Goal: Information Seeking & Learning: Check status

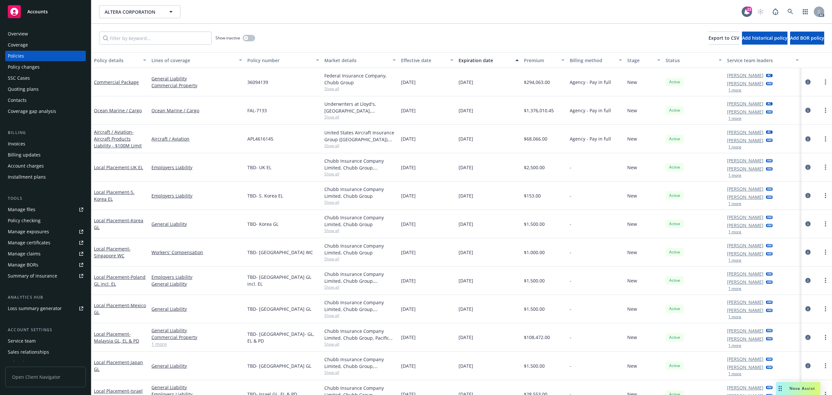
click at [51, 11] on div "Accounts" at bounding box center [45, 11] width 75 height 13
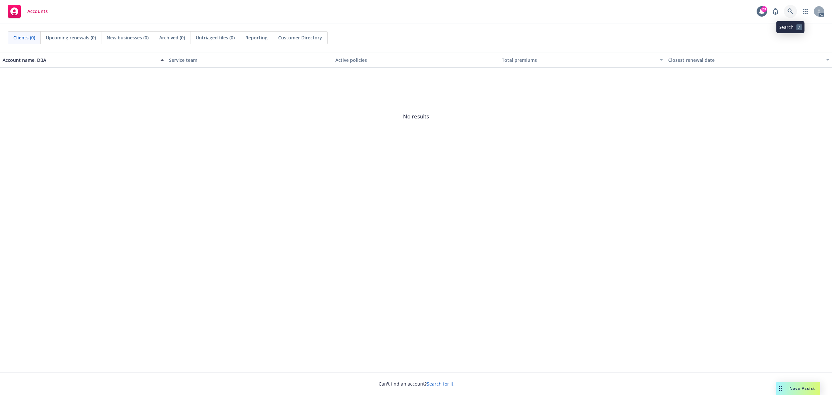
click at [793, 12] on icon at bounding box center [791, 11] width 6 height 6
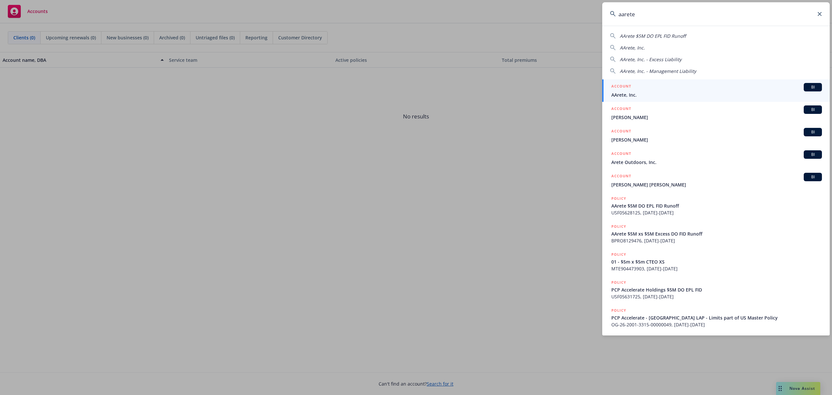
type input "aarete"
click at [673, 86] on div "ACCOUNT BI" at bounding box center [717, 87] width 211 height 8
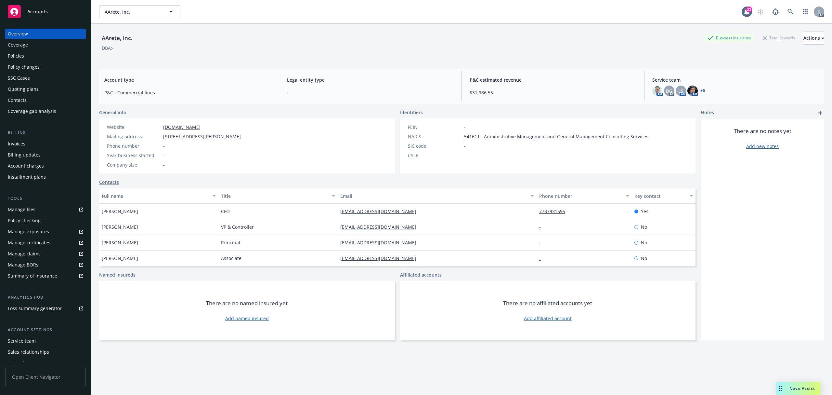
click at [25, 142] on div "Invoices" at bounding box center [17, 144] width 18 height 10
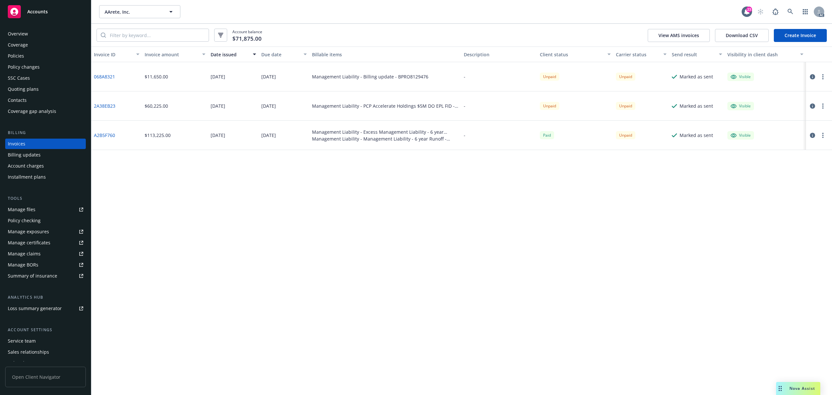
click at [278, 187] on div "Invoice ID Invoice amount Date issued Due date Billable items Description Clien…" at bounding box center [461, 220] width 741 height 348
click at [338, 218] on div "Invoice ID Invoice amount Date issued Due date Billable items Description Clien…" at bounding box center [461, 220] width 741 height 348
click at [791, 11] on icon at bounding box center [791, 12] width 6 height 6
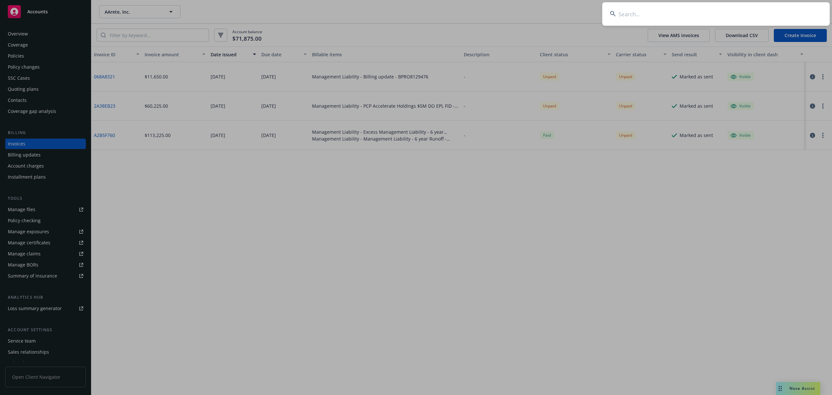
click at [695, 15] on input at bounding box center [717, 13] width 228 height 23
paste input "Pizza"
type input "Pizza Pizza"
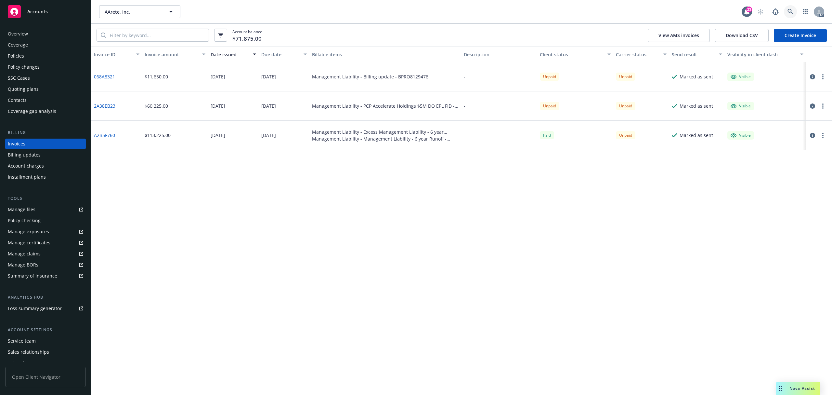
click at [791, 12] on icon at bounding box center [791, 12] width 6 height 6
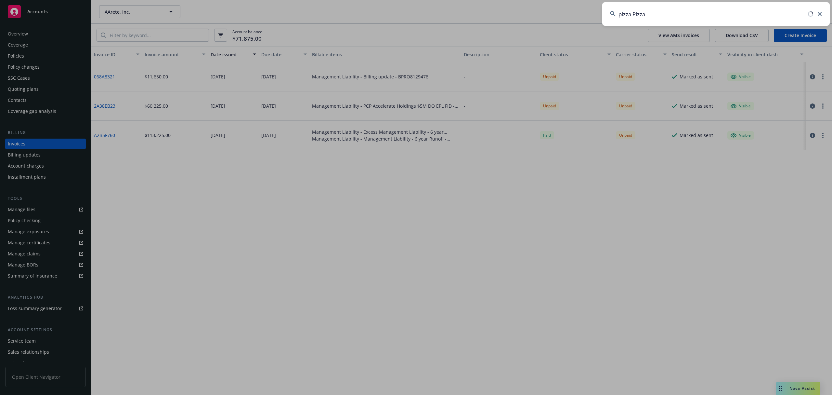
type input "pizza Pizza"
click at [704, 17] on input "pizza Pizza" at bounding box center [717, 13] width 228 height 23
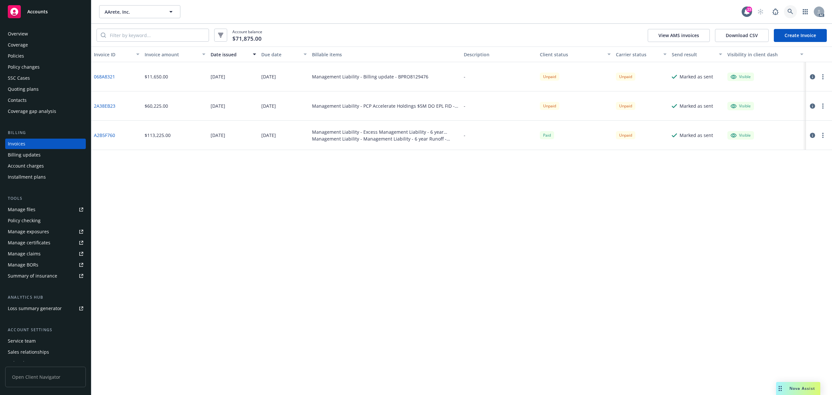
click at [786, 10] on link at bounding box center [790, 11] width 13 height 13
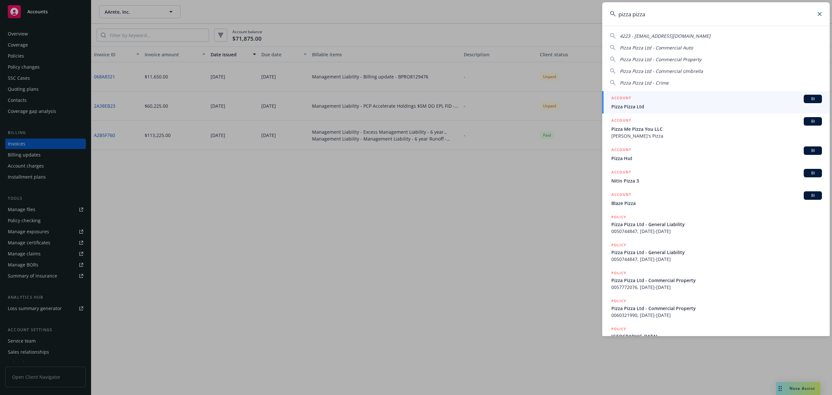
type input "pizza pizza"
click at [675, 103] on span "Pizza Pizza Ltd" at bounding box center [717, 106] width 211 height 7
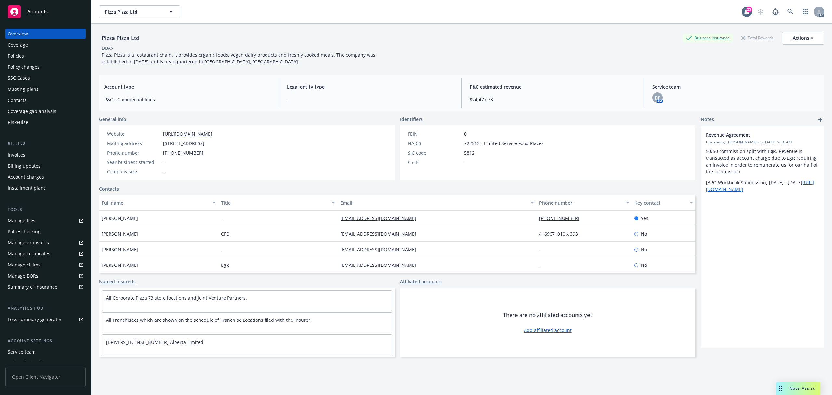
click at [21, 150] on div "Invoices" at bounding box center [17, 155] width 18 height 10
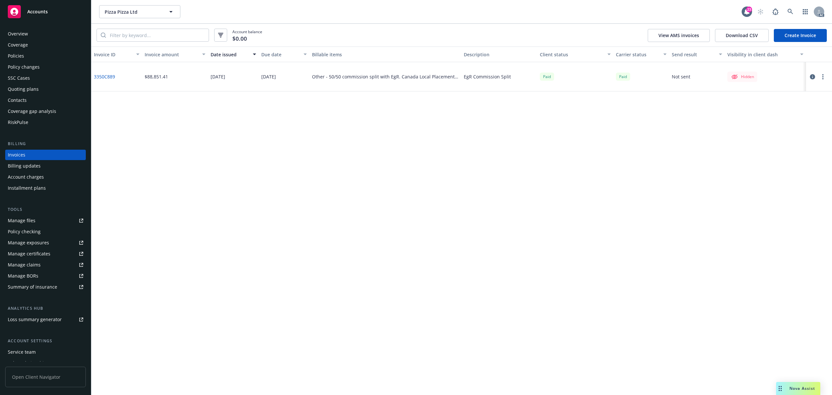
click at [812, 76] on icon "button" at bounding box center [812, 76] width 5 height 5
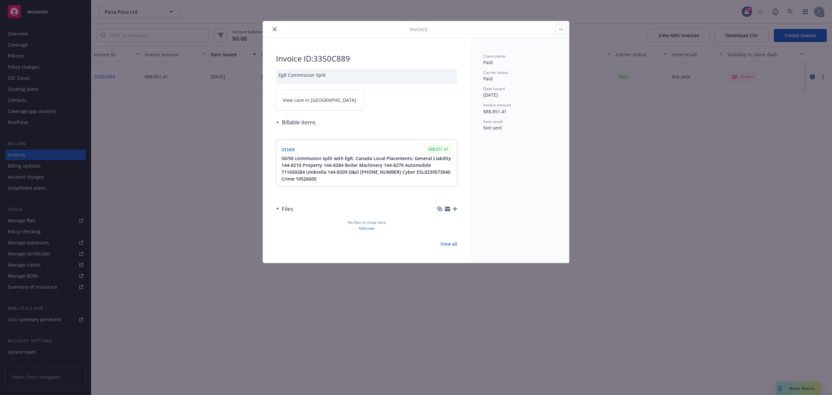
click at [274, 29] on icon "close" at bounding box center [275, 29] width 4 height 4
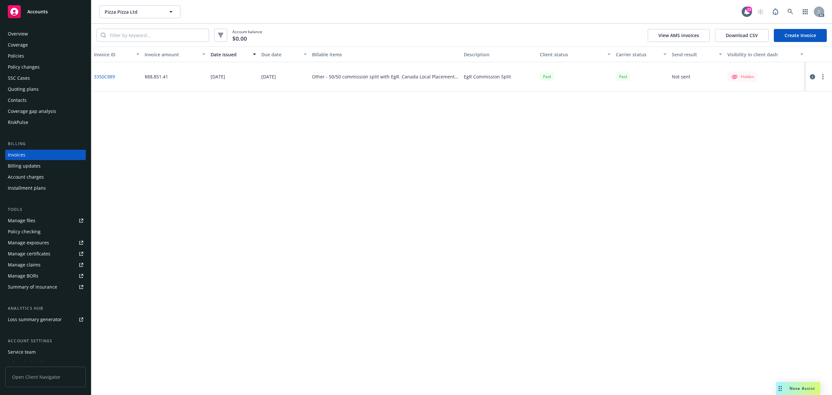
click at [367, 75] on div "Other - 50/50 commission split with EgR. Canada Local Placements: General Liabi…" at bounding box center [385, 76] width 147 height 7
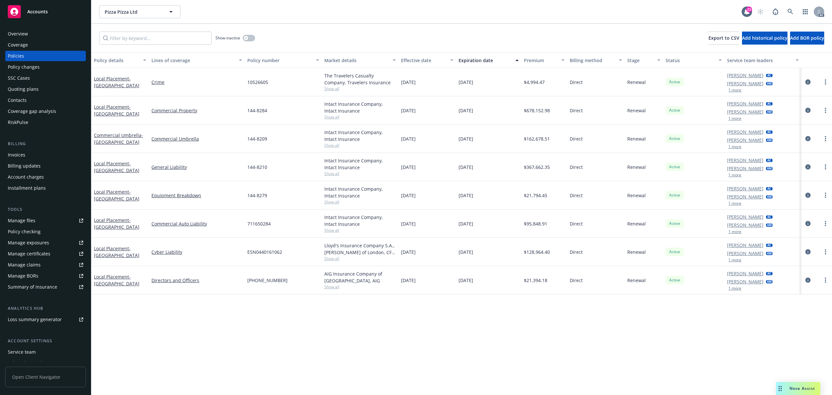
click at [37, 178] on div "Account charges" at bounding box center [26, 177] width 36 height 10
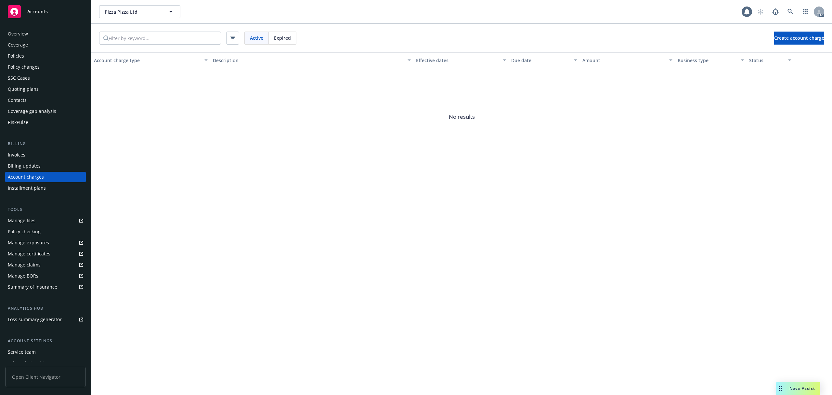
click at [290, 34] on div "Expired" at bounding box center [282, 38] width 27 height 12
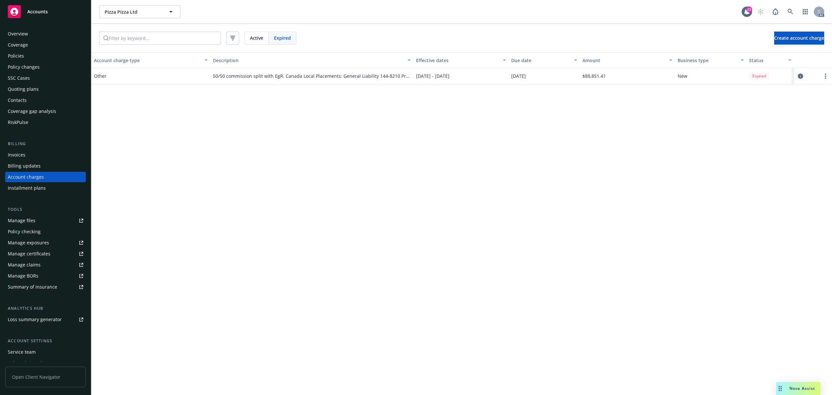
click at [798, 75] on icon "circleInformation" at bounding box center [800, 75] width 5 height 5
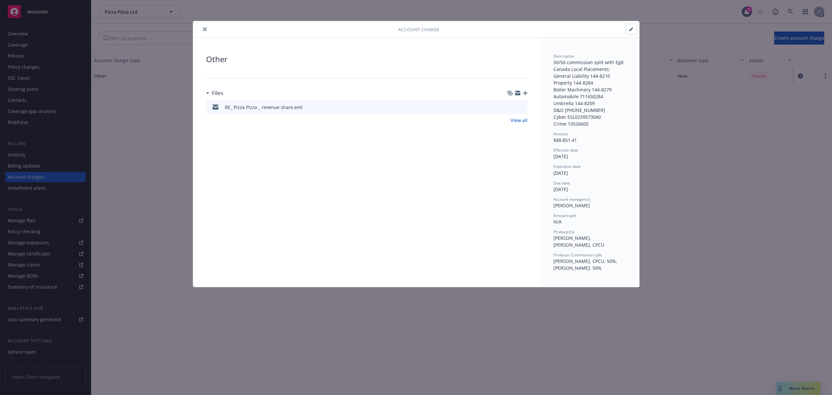
click at [205, 30] on icon "close" at bounding box center [205, 29] width 4 height 4
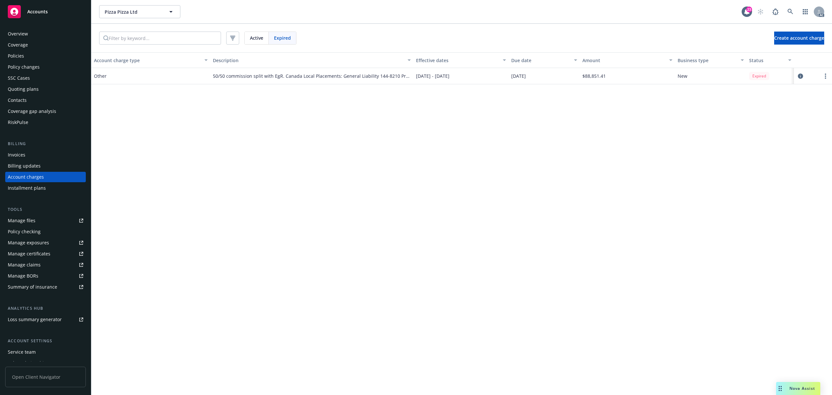
click at [25, 152] on div "Invoices" at bounding box center [45, 155] width 75 height 10
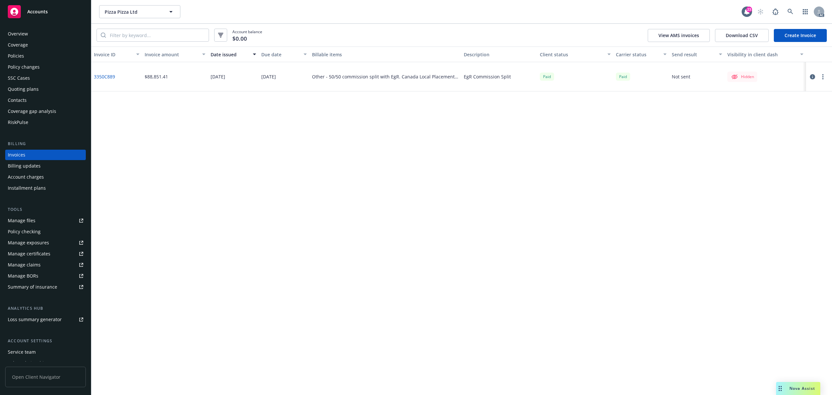
click at [30, 55] on div "Policies" at bounding box center [45, 56] width 75 height 10
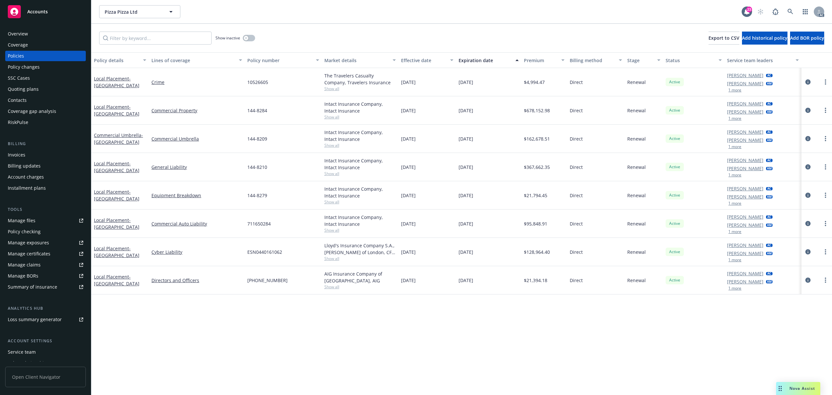
click at [54, 13] on div "Accounts" at bounding box center [45, 11] width 75 height 13
